Goal: Communication & Community: Answer question/provide support

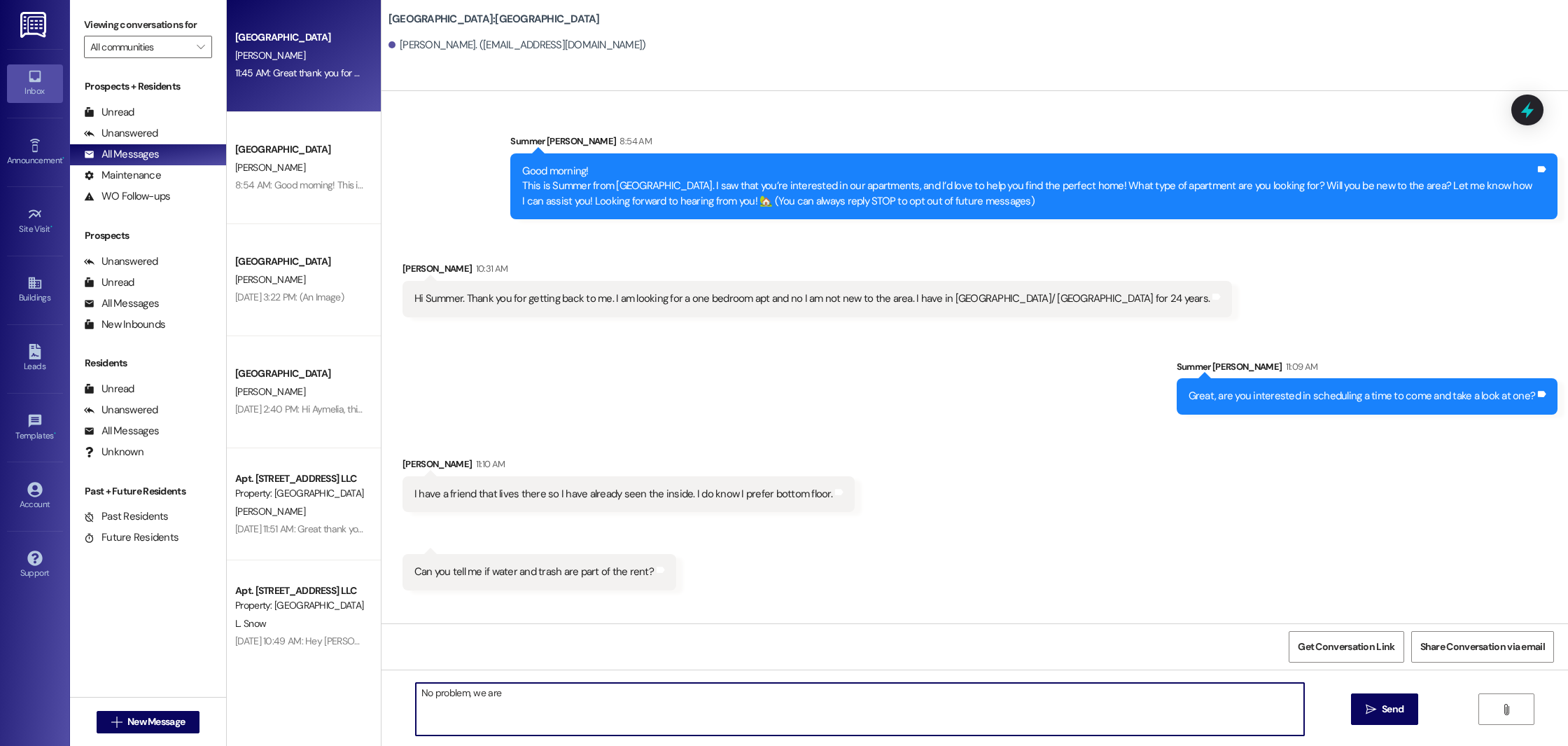
scroll to position [831, 0]
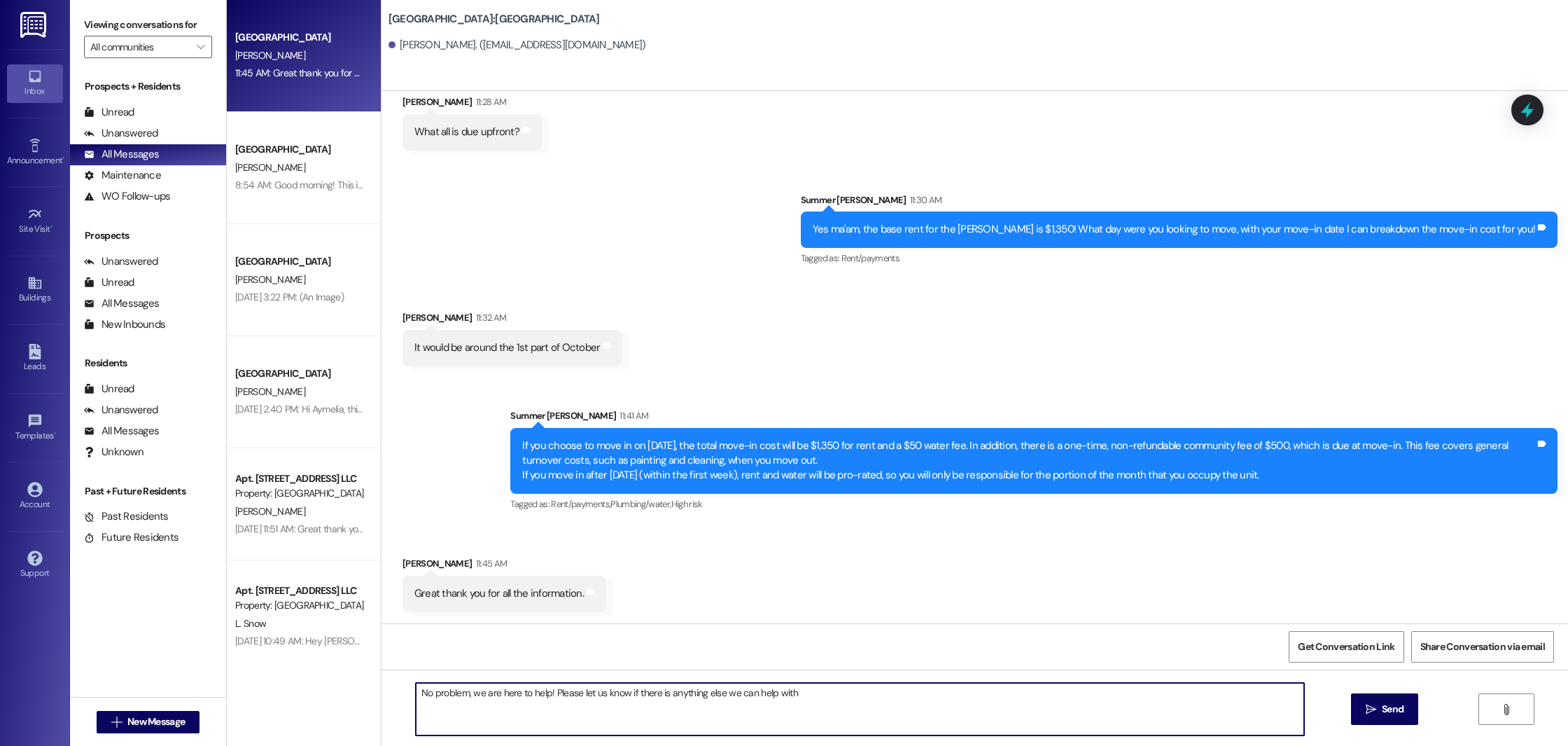
type textarea "No problem, we are here to help! Please let us know if there is anything else w…"
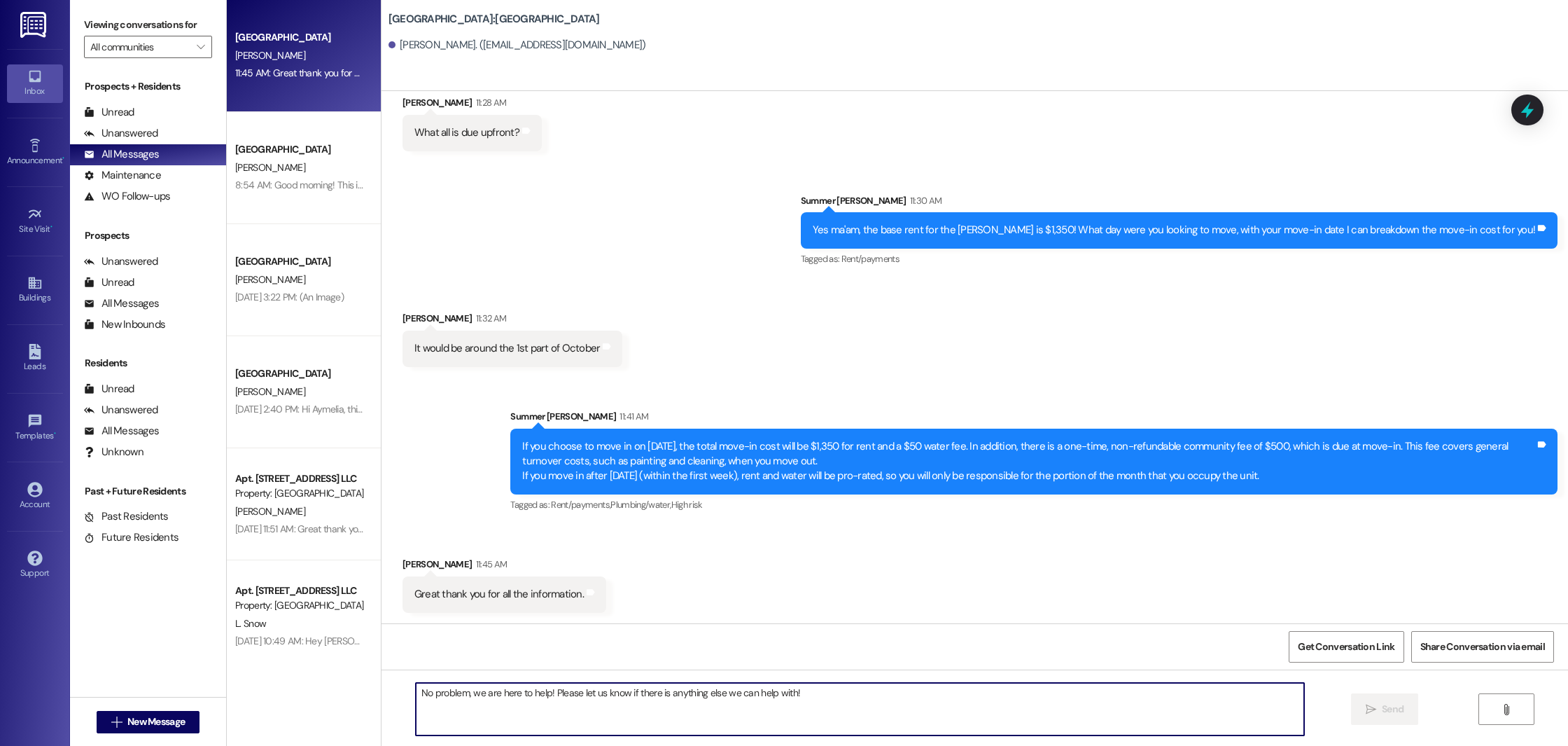
scroll to position [928, 0]
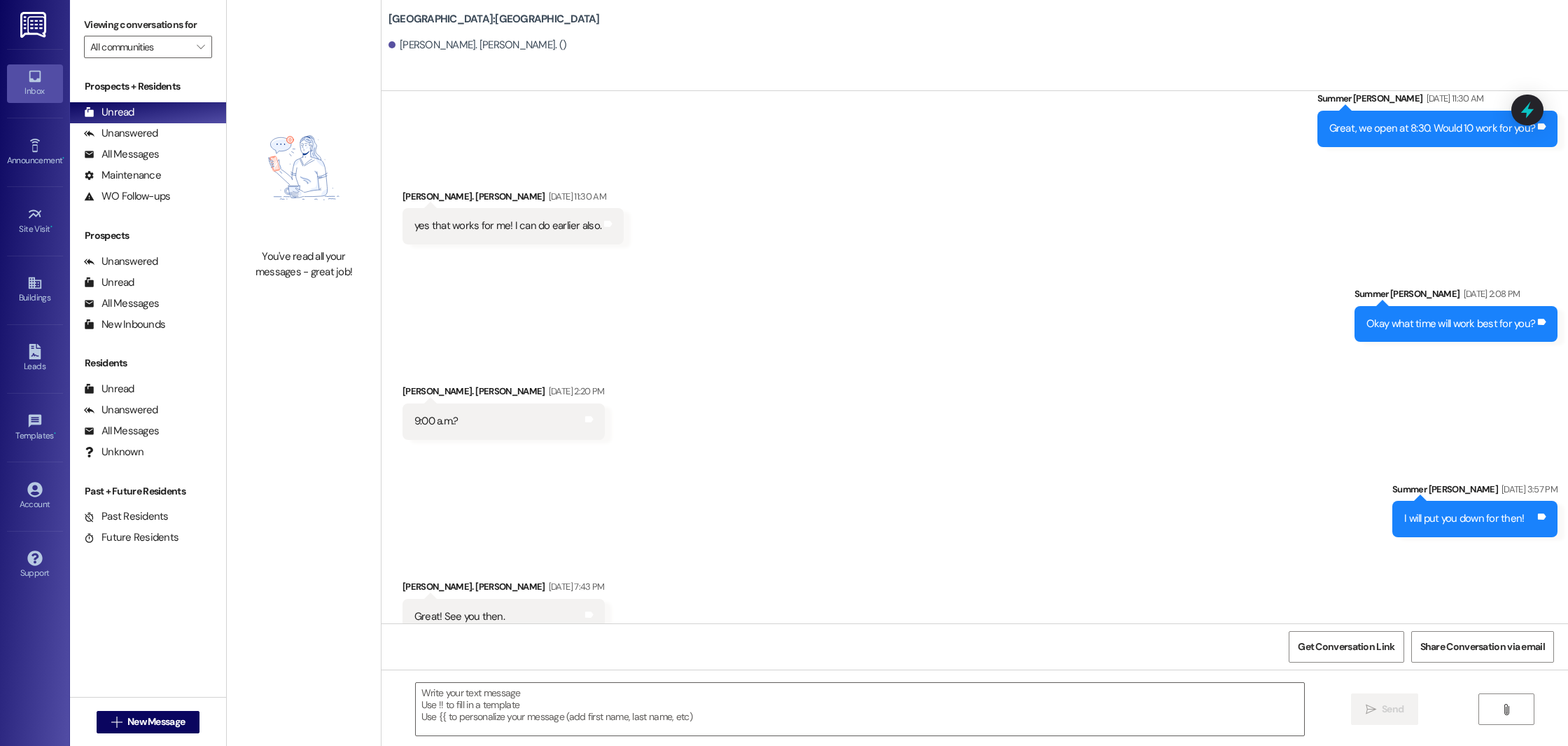
scroll to position [788, 0]
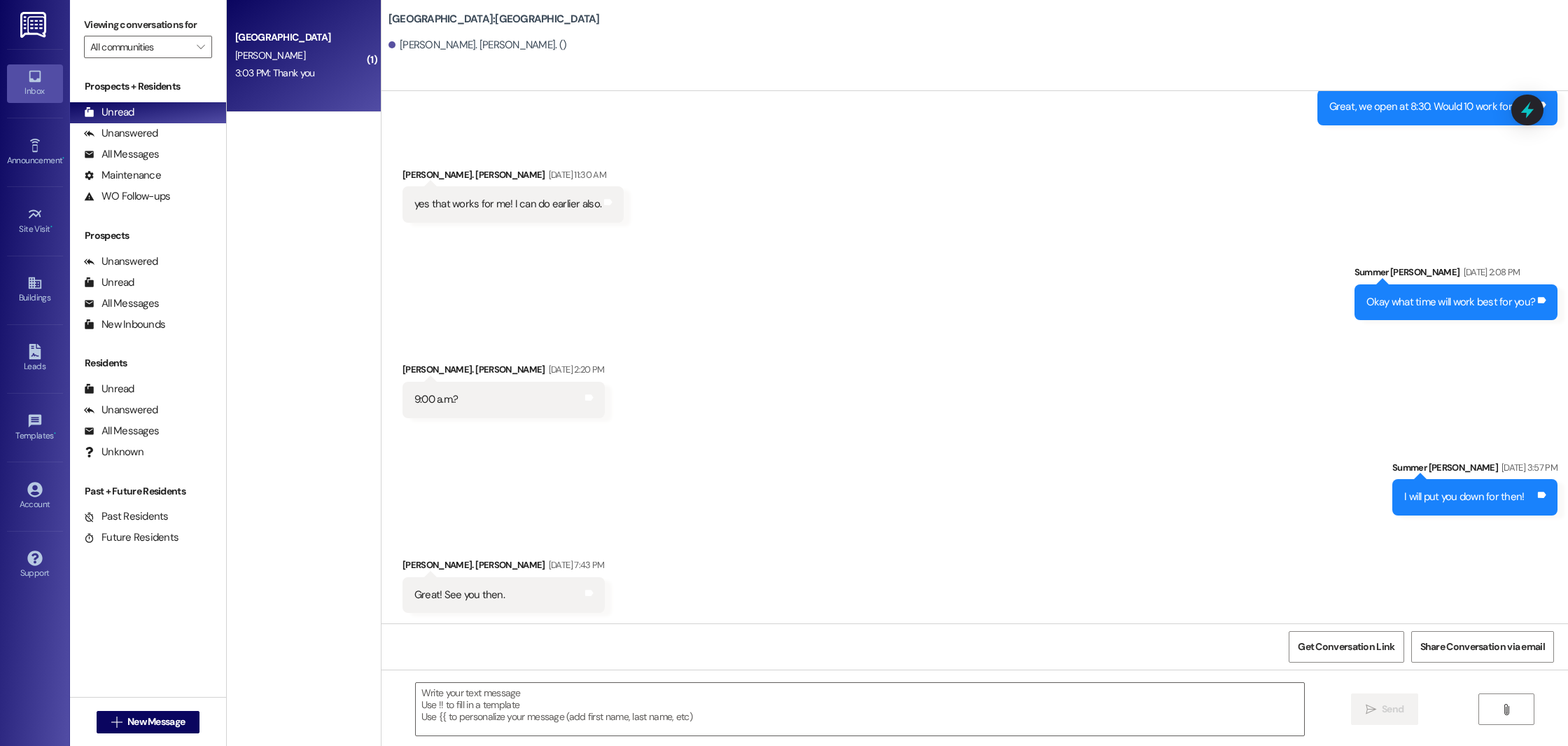
click at [270, 50] on div "C. Williams" at bounding box center [300, 55] width 132 height 17
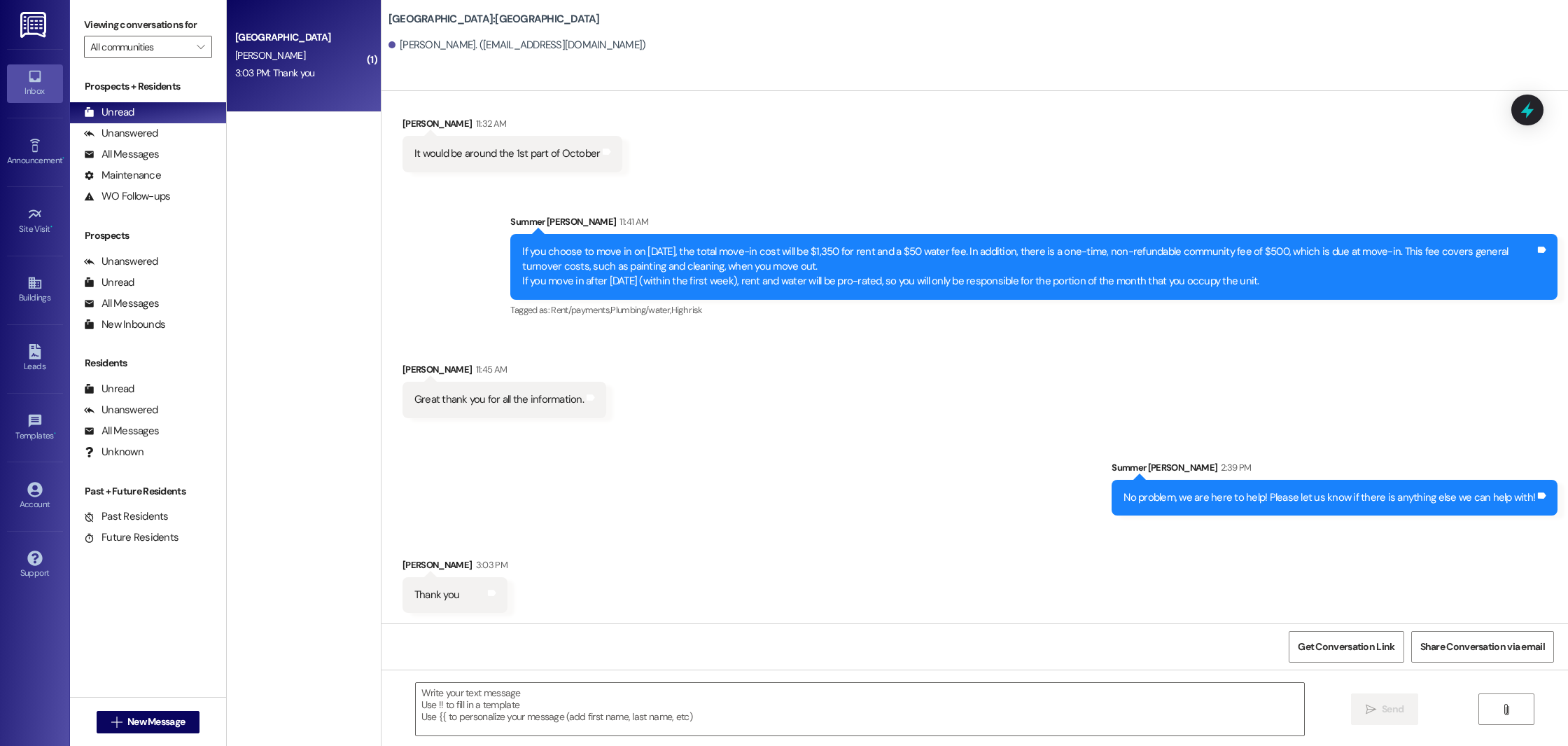
scroll to position [1026, 0]
